Goal: Task Accomplishment & Management: Manage account settings

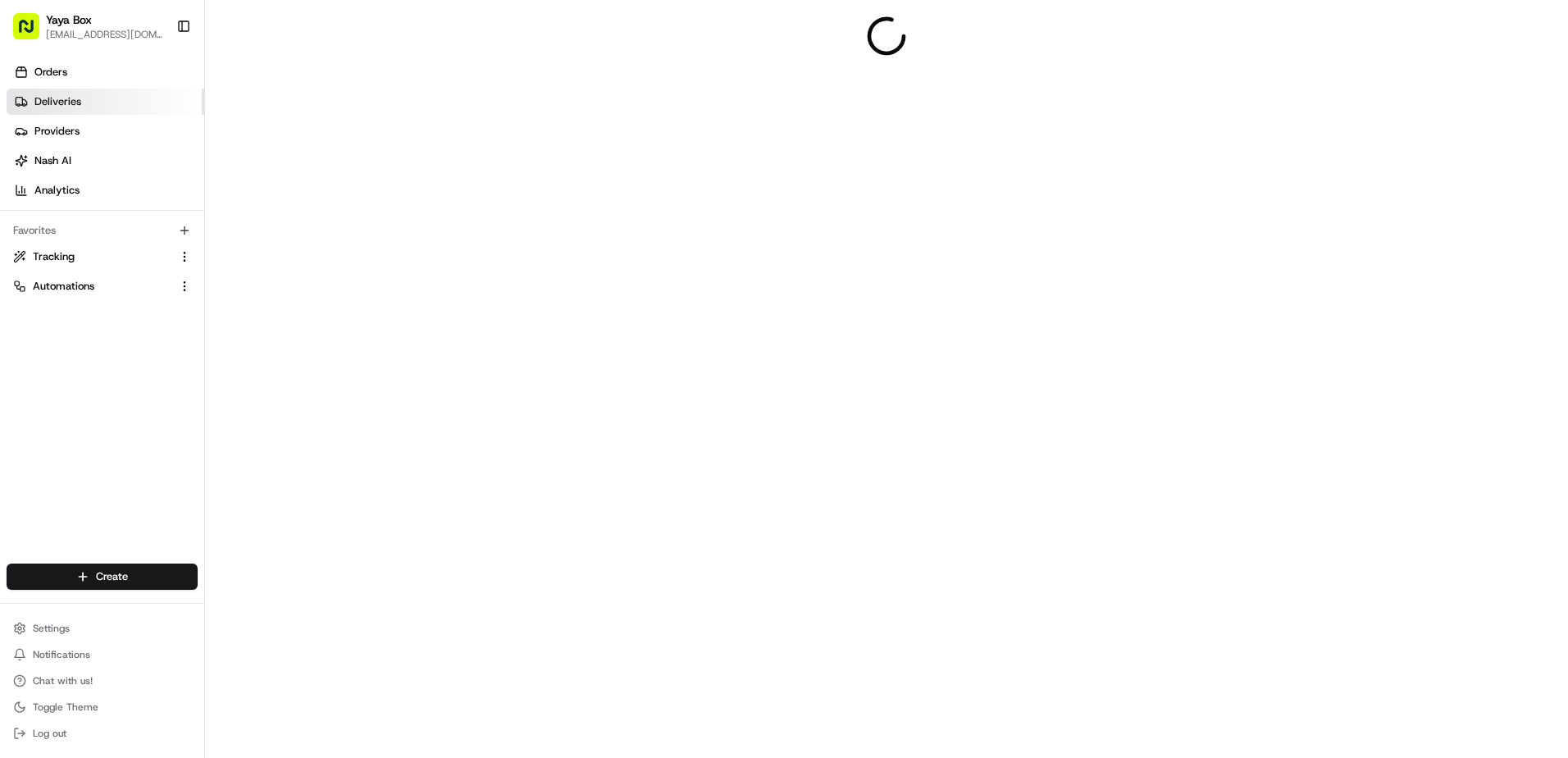
click at [144, 97] on link "Deliveries" at bounding box center [105, 101] width 197 height 27
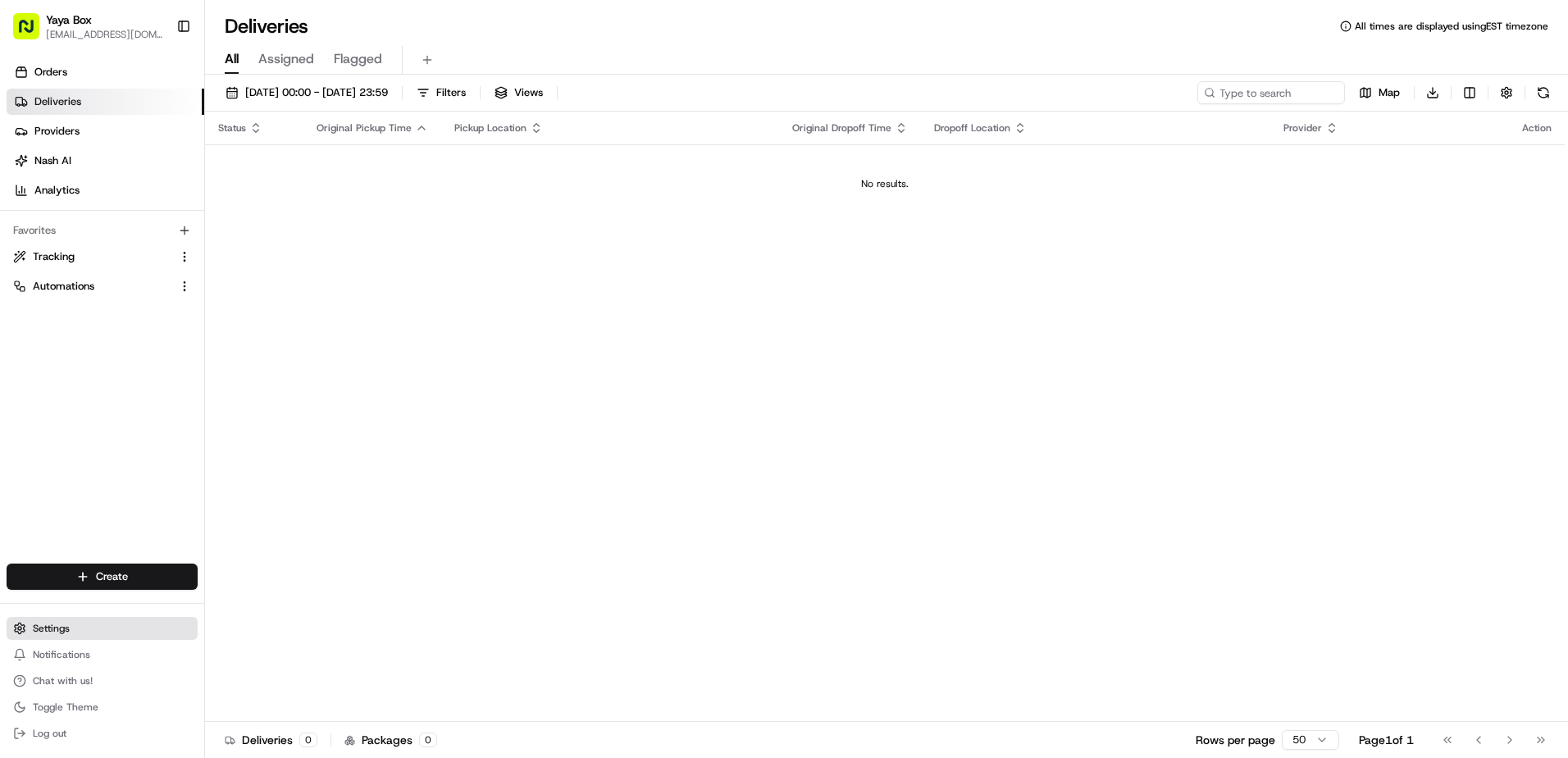
click at [80, 630] on button "Settings" at bounding box center [101, 628] width 191 height 23
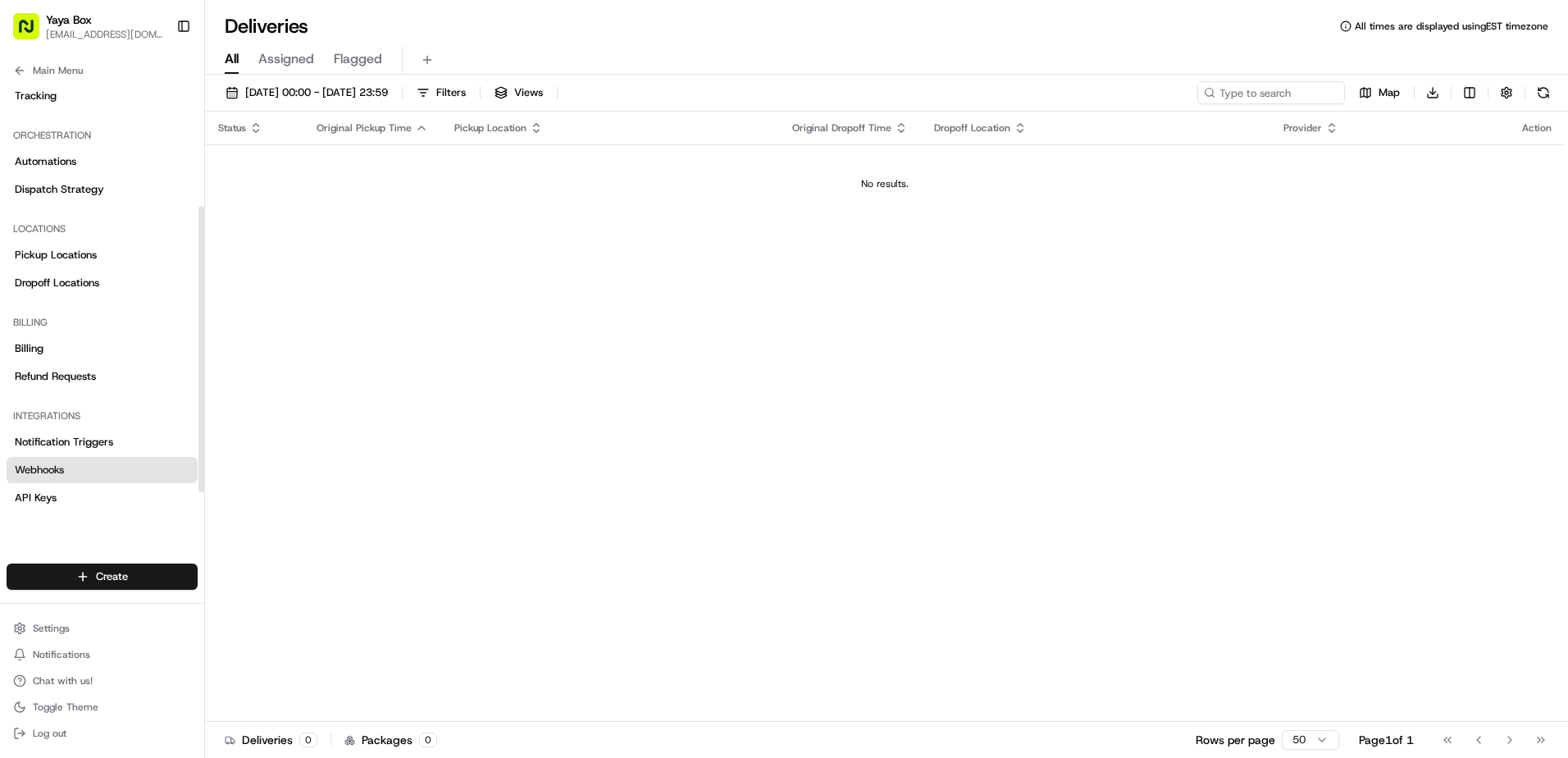
scroll to position [215, 0]
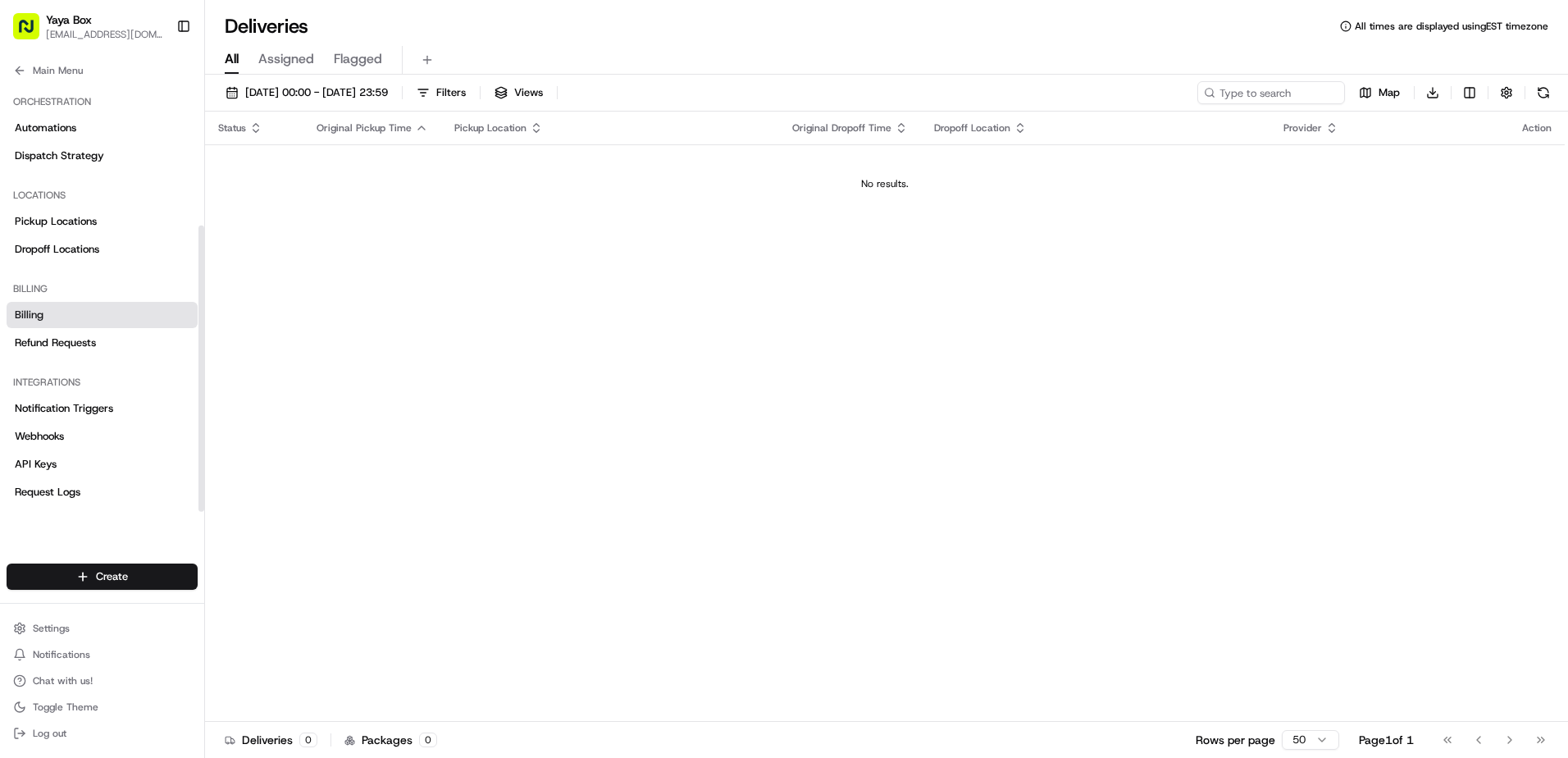
click at [100, 321] on link "Billing" at bounding box center [101, 315] width 191 height 27
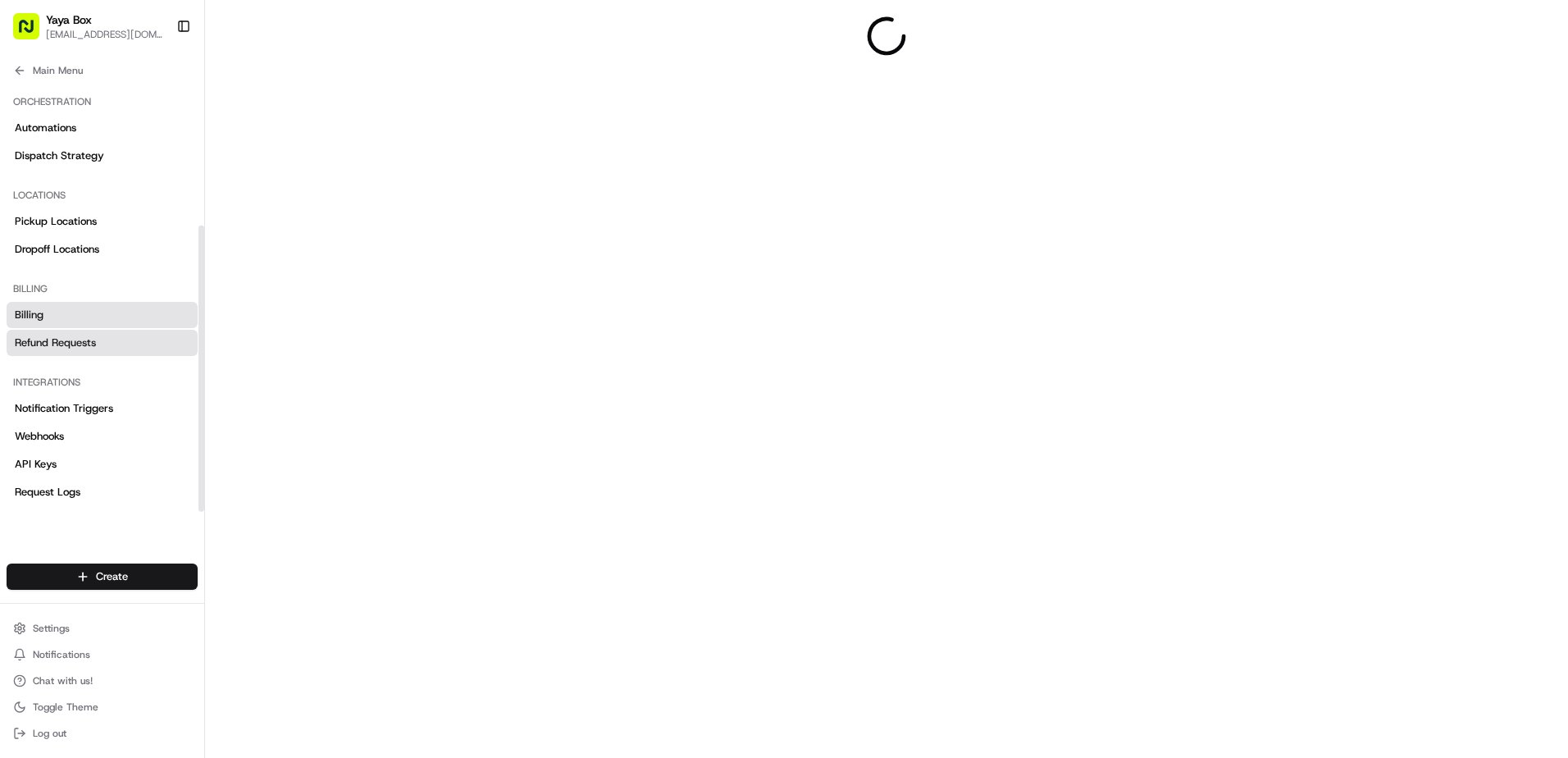
click at [98, 337] on link "Refund Requests" at bounding box center [101, 343] width 191 height 27
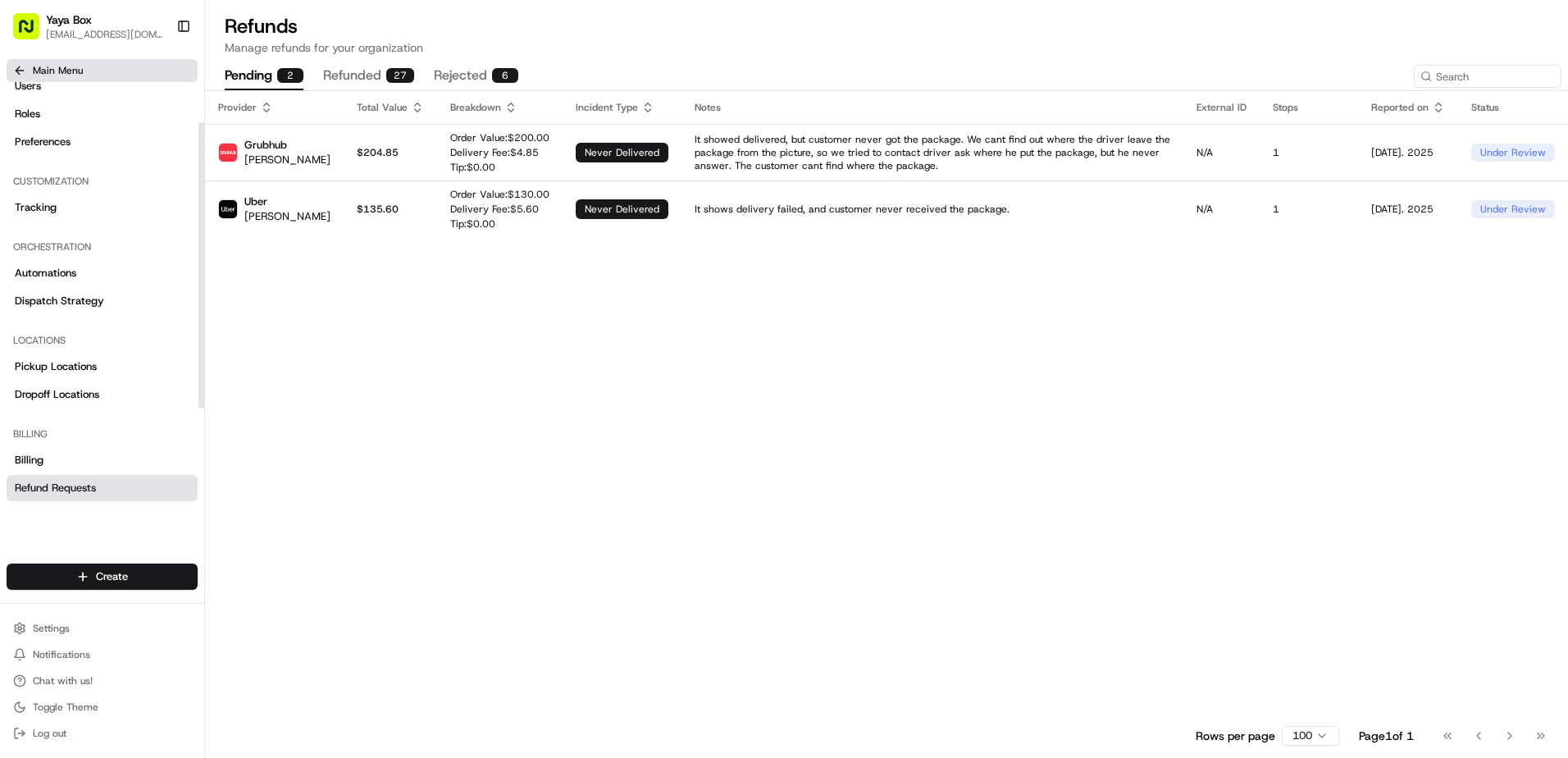
scroll to position [51, 0]
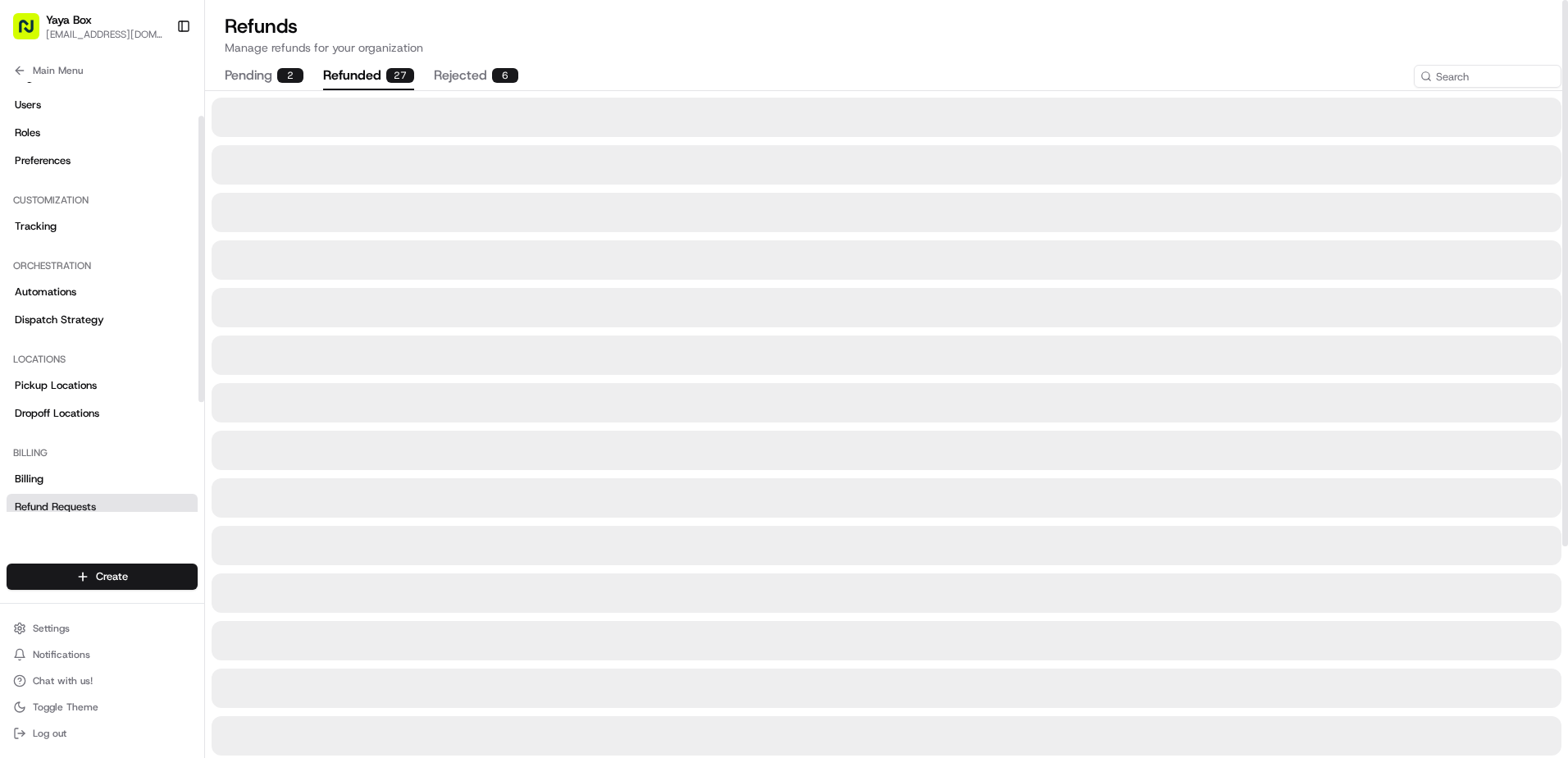
click at [389, 69] on div "27" at bounding box center [400, 75] width 28 height 15
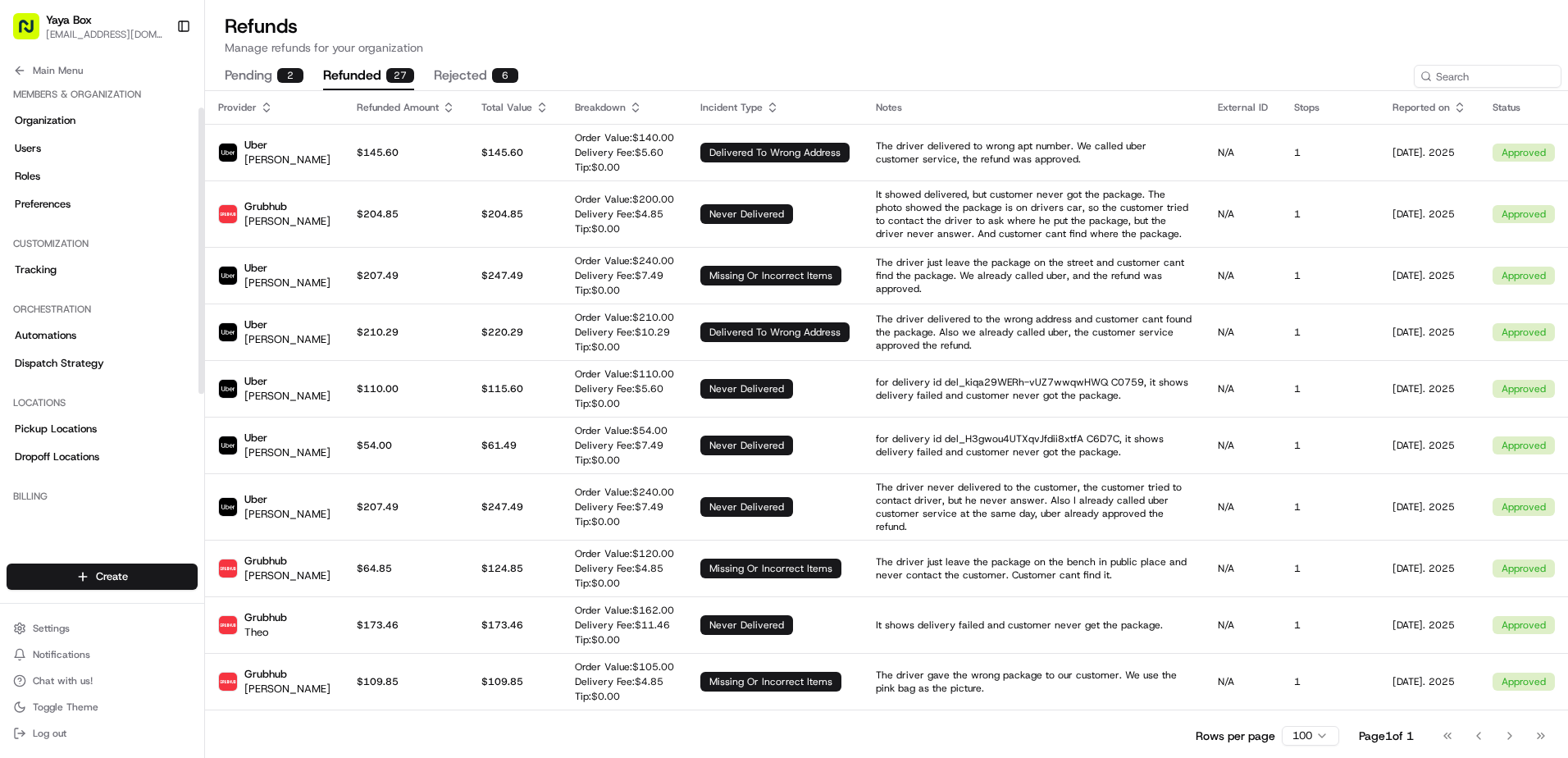
scroll to position [0, 0]
click at [76, 70] on span "Main Menu" at bounding box center [58, 70] width 50 height 13
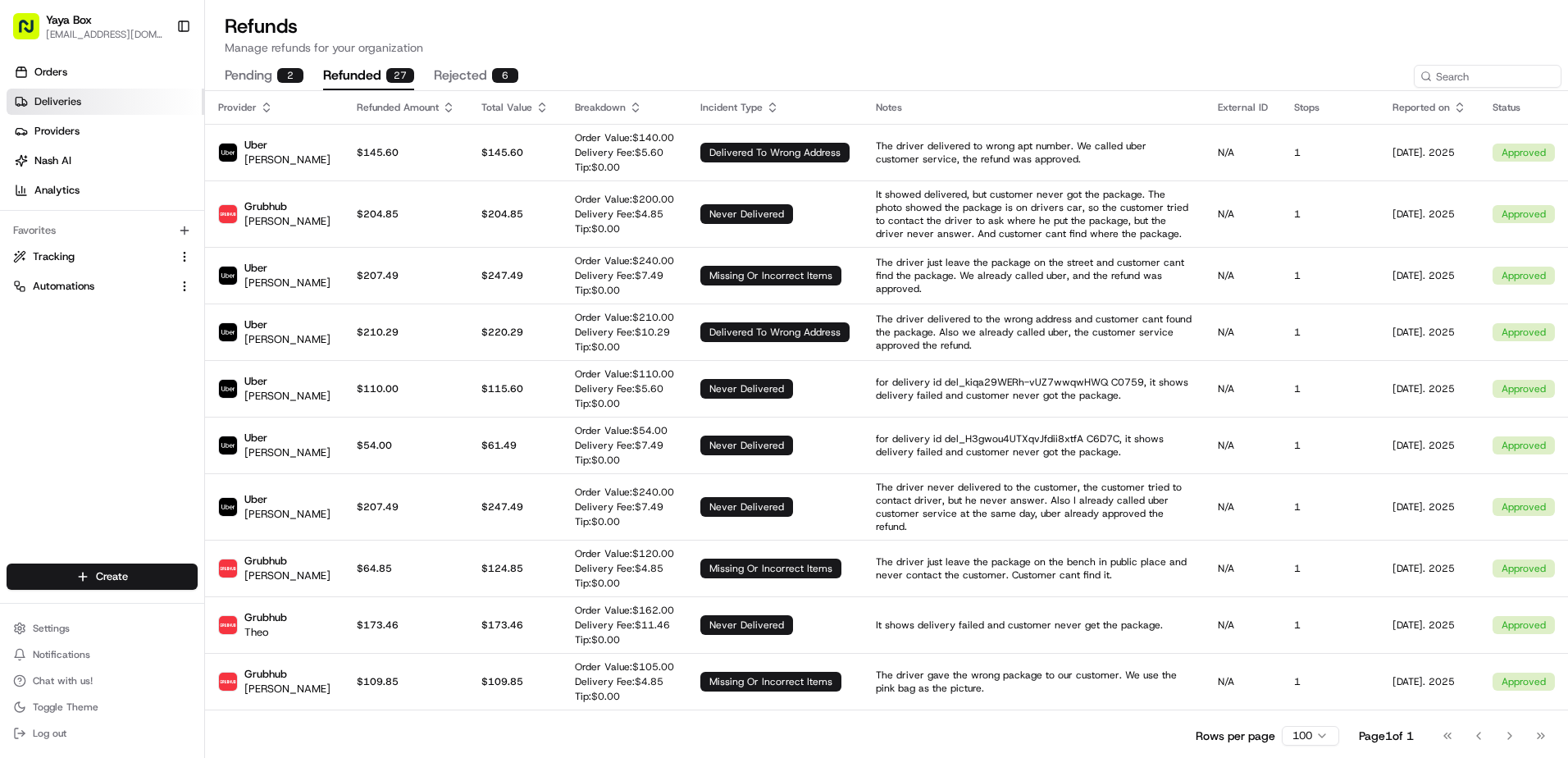
click at [104, 105] on link "Deliveries" at bounding box center [105, 101] width 197 height 27
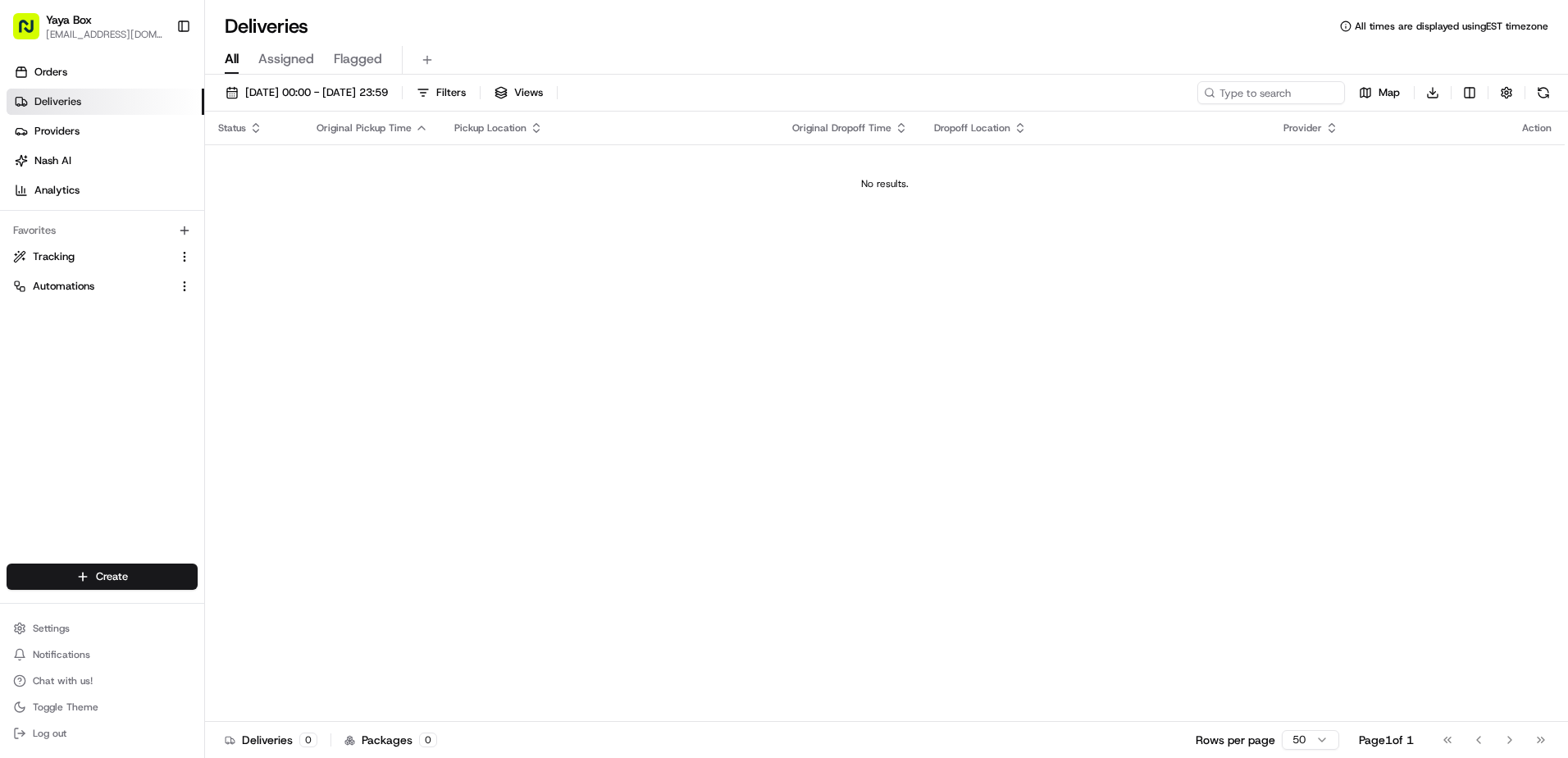
click at [344, 105] on div "[DATE] 00:00 - [DATE] 23:59 Filters Views Map Download" at bounding box center [886, 96] width 1363 height 30
